Goal: Information Seeking & Learning: Compare options

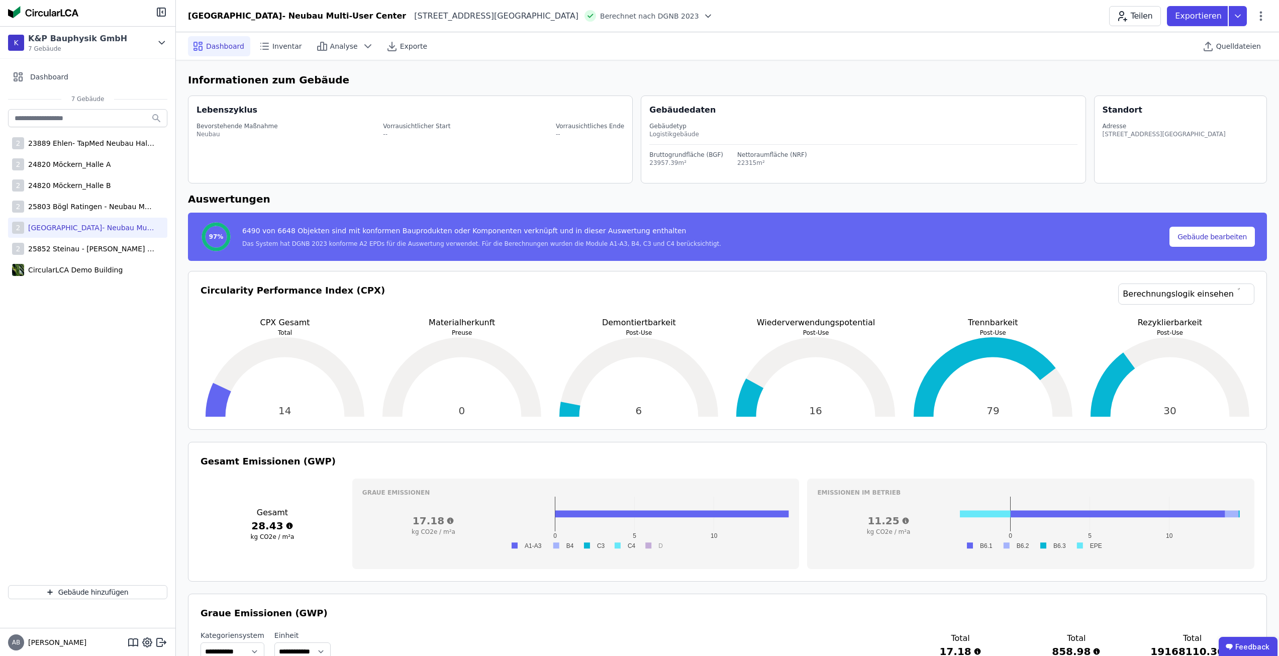
select select "*"
click at [105, 205] on div "25803 Bögl Ratingen - Neubau Multi-User Center" at bounding box center [89, 207] width 131 height 10
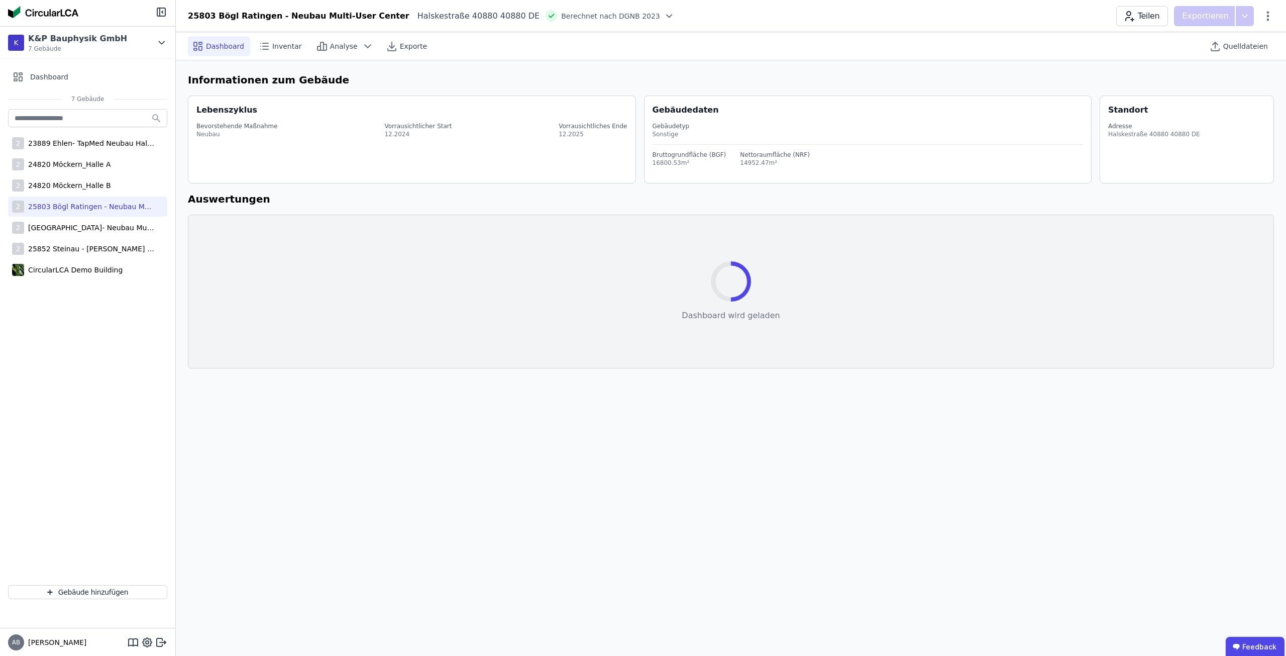
select select "*"
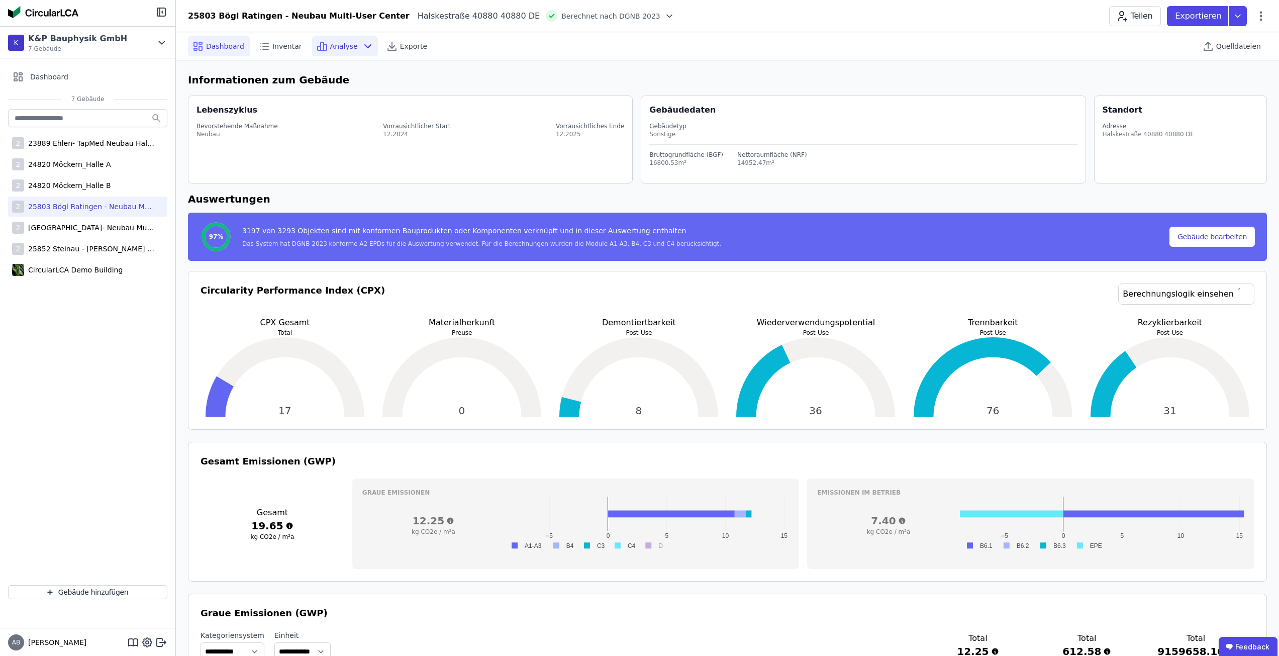
click at [350, 41] on div "Analyse" at bounding box center [345, 46] width 66 height 20
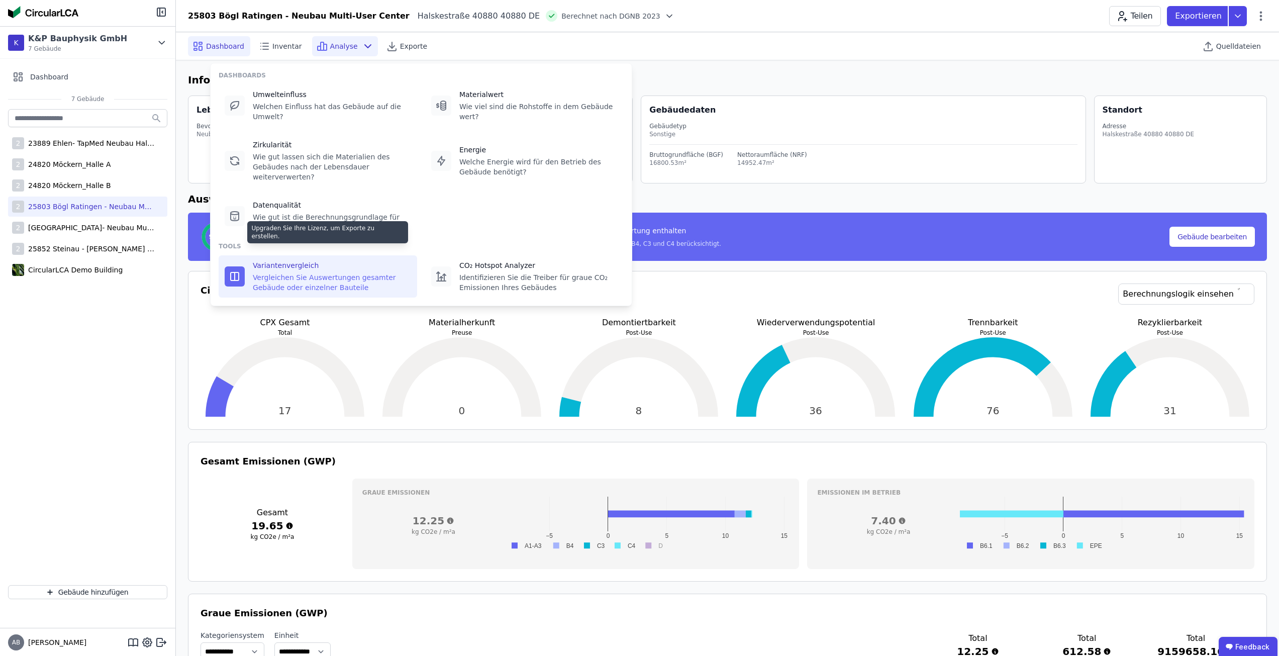
click at [300, 272] on div "Vergleichen Sie Auswertungen gesamter Gebäude oder einzelner Bauteile" at bounding box center [332, 282] width 158 height 20
